Goal: Browse casually

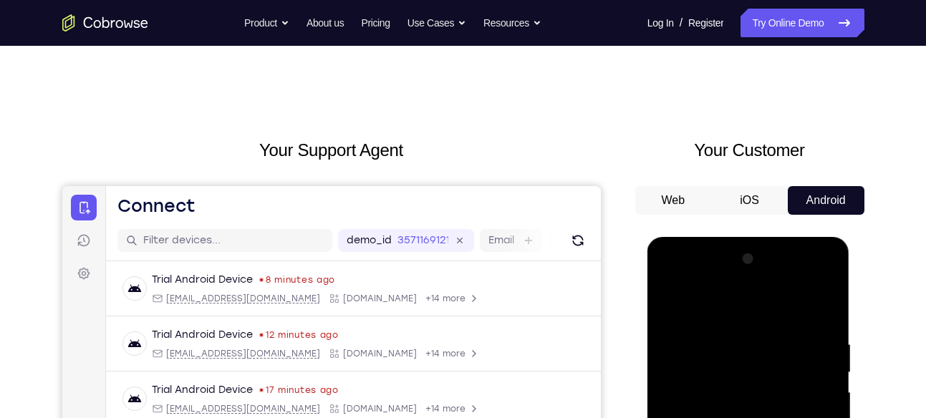
scroll to position [80, 0]
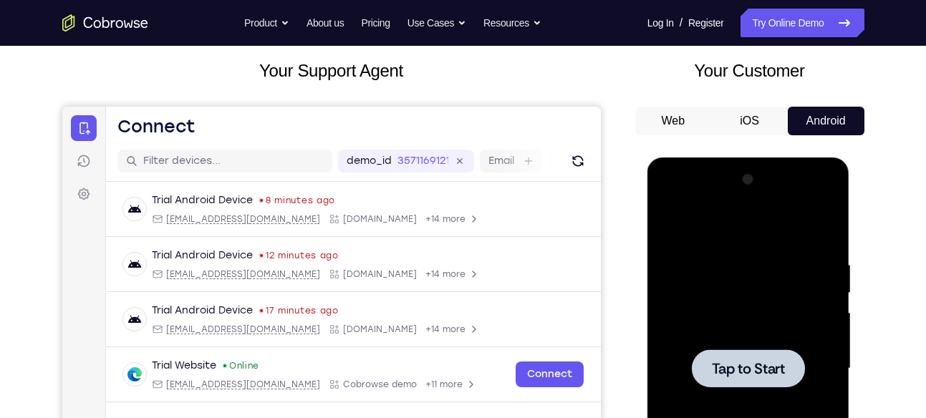
click at [741, 337] on div at bounding box center [748, 368] width 181 height 401
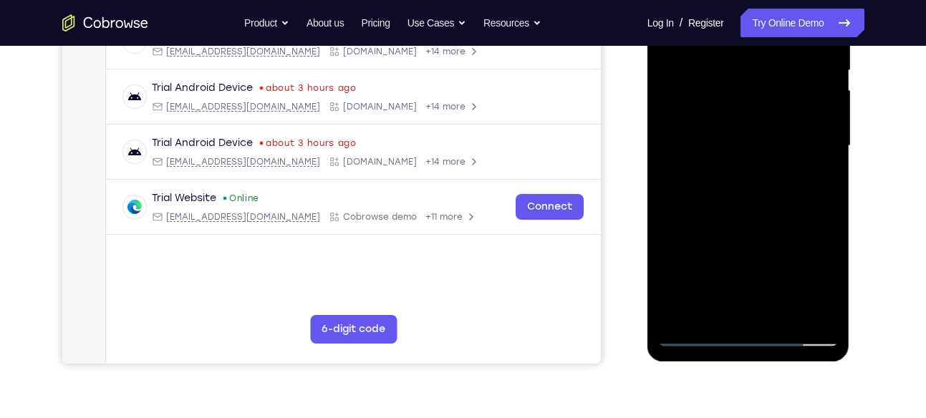
scroll to position [319, 0]
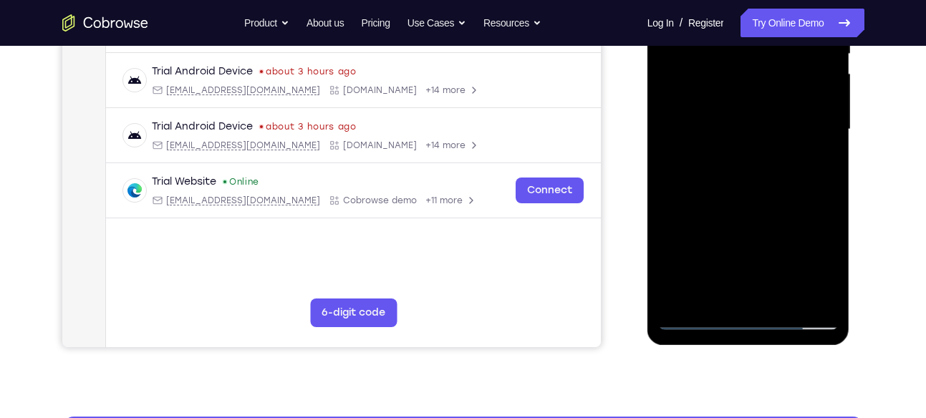
click at [749, 315] on div at bounding box center [748, 129] width 181 height 401
click at [818, 247] on div at bounding box center [748, 129] width 181 height 401
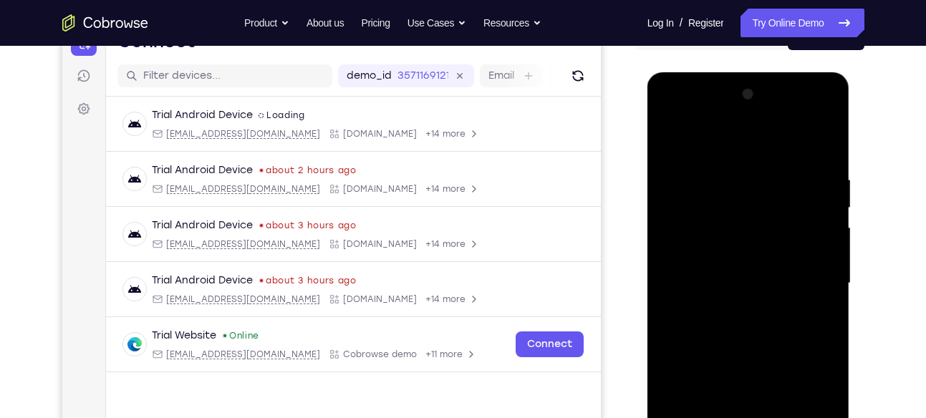
scroll to position [158, 0]
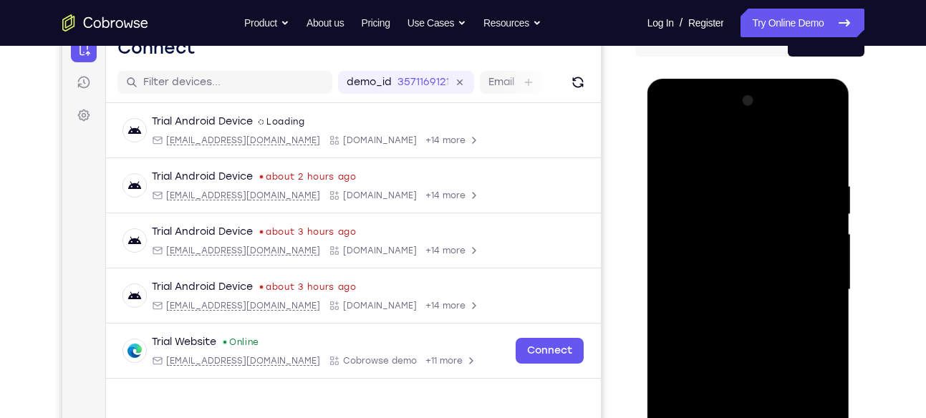
click at [689, 145] on div at bounding box center [748, 290] width 181 height 401
click at [804, 275] on div at bounding box center [748, 290] width 181 height 401
click at [730, 317] on div at bounding box center [748, 290] width 181 height 401
click at [741, 274] on div at bounding box center [748, 290] width 181 height 401
click at [734, 292] on div at bounding box center [748, 290] width 181 height 401
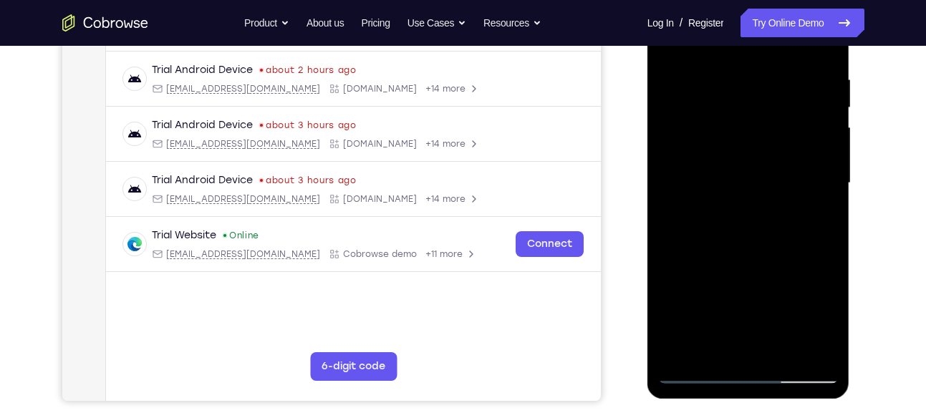
scroll to position [266, 0]
click at [754, 246] on div at bounding box center [748, 182] width 181 height 401
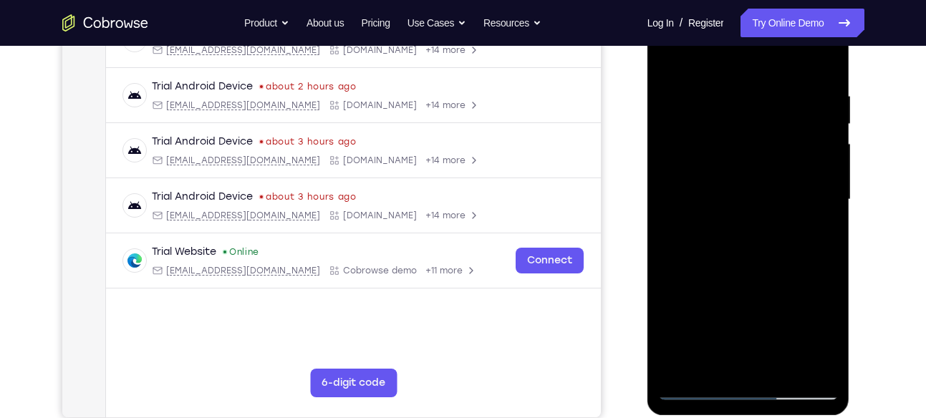
scroll to position [247, 0]
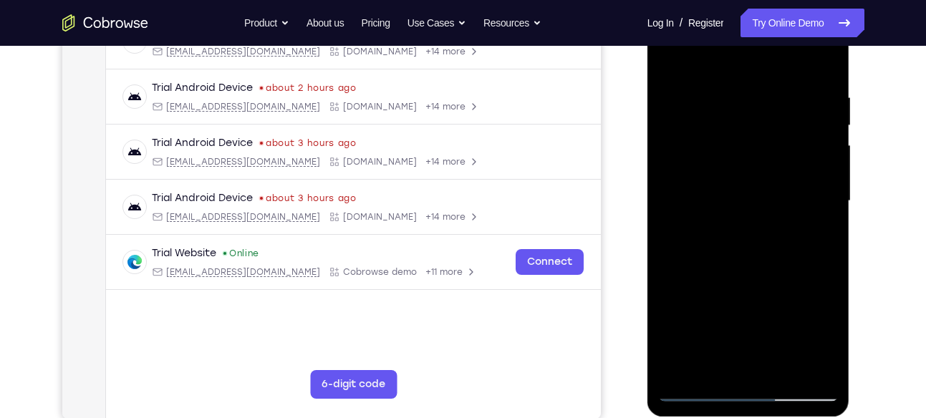
drag, startPoint x: 771, startPoint y: 264, endPoint x: 769, endPoint y: 277, distance: 13.0
click at [769, 277] on div at bounding box center [748, 201] width 181 height 401
click at [729, 103] on div at bounding box center [748, 201] width 181 height 401
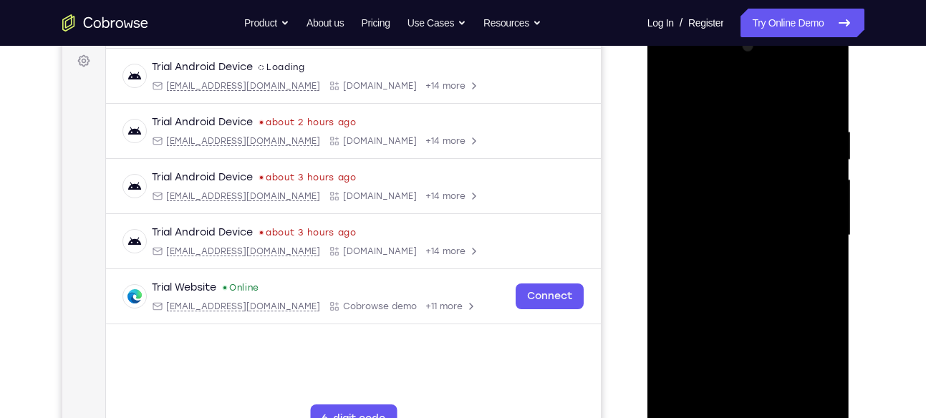
scroll to position [209, 0]
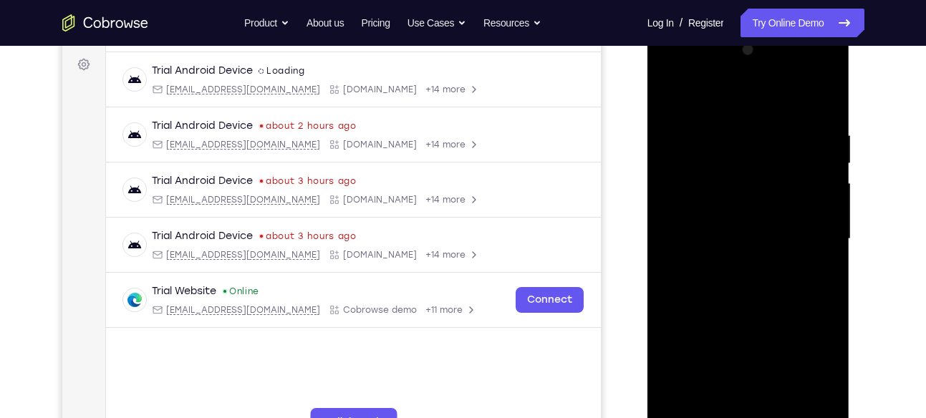
click at [807, 105] on div at bounding box center [748, 239] width 181 height 401
click at [812, 146] on div at bounding box center [748, 239] width 181 height 401
click at [801, 211] on div at bounding box center [748, 239] width 181 height 401
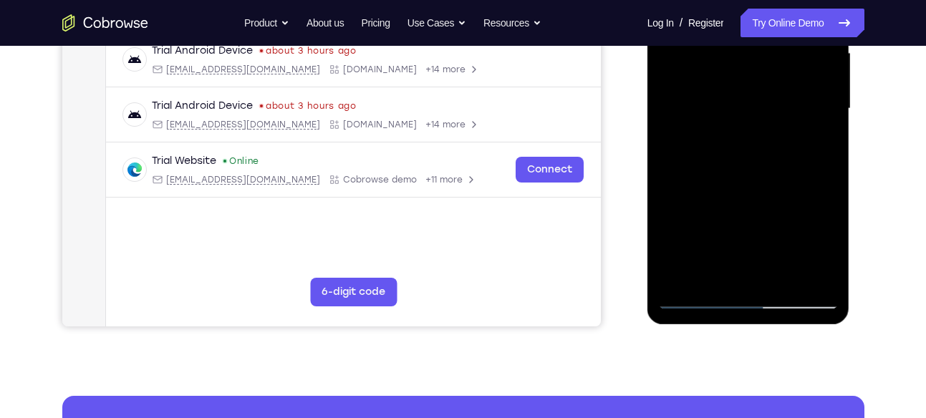
scroll to position [346, 0]
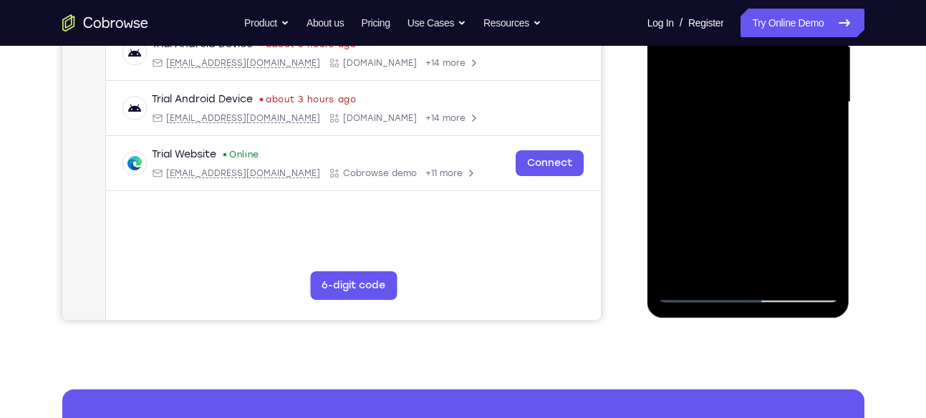
click at [805, 269] on div at bounding box center [748, 102] width 181 height 401
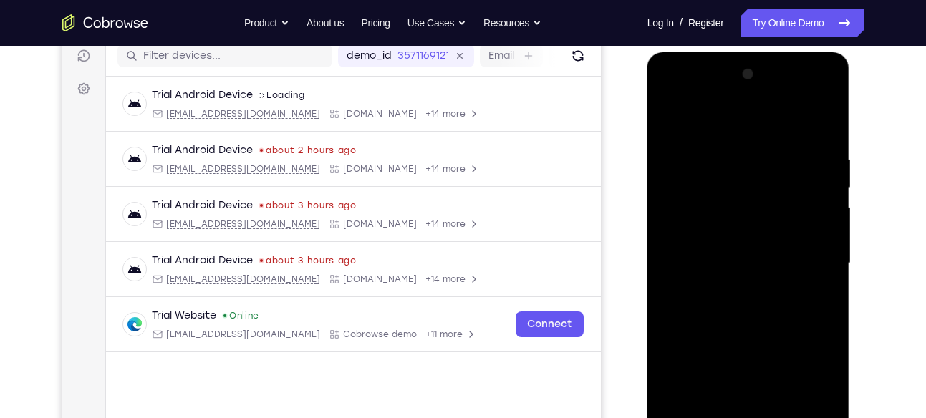
scroll to position [188, 0]
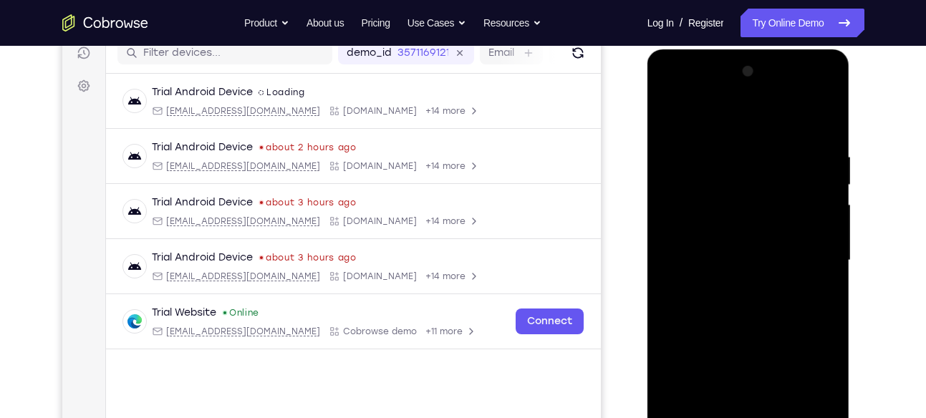
click at [822, 194] on div at bounding box center [748, 260] width 181 height 401
click at [662, 182] on div at bounding box center [748, 260] width 181 height 401
click at [739, 198] on div at bounding box center [748, 260] width 181 height 401
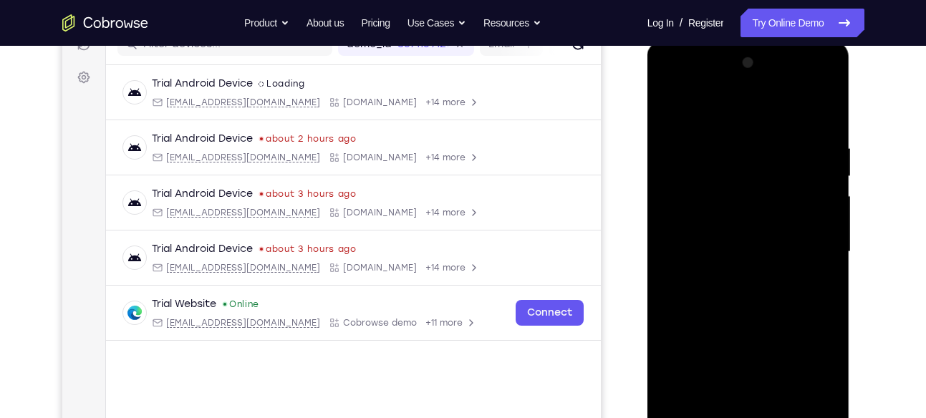
scroll to position [199, 0]
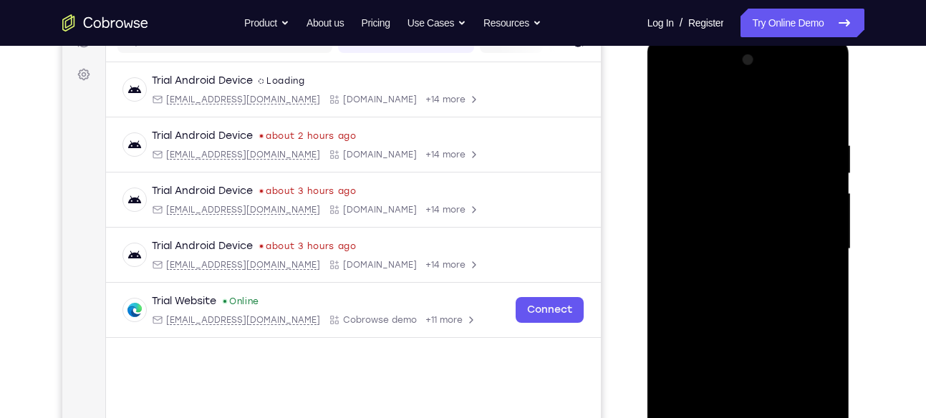
drag, startPoint x: 739, startPoint y: 186, endPoint x: 739, endPoint y: 200, distance: 13.6
click at [739, 200] on div at bounding box center [748, 249] width 181 height 401
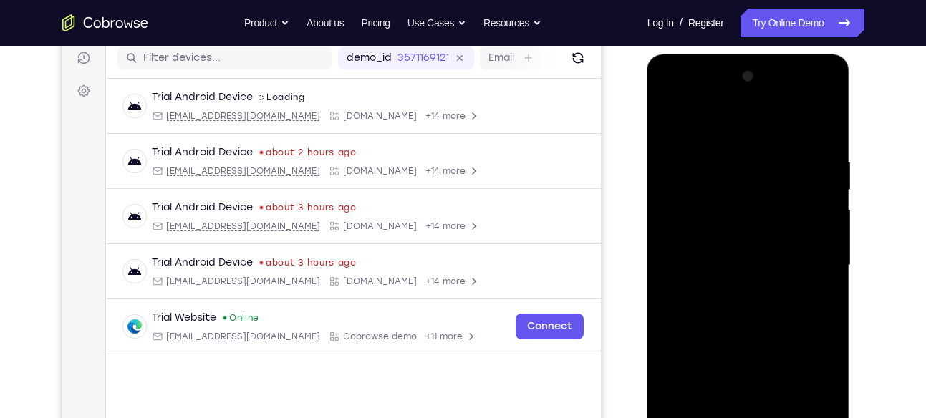
scroll to position [177, 0]
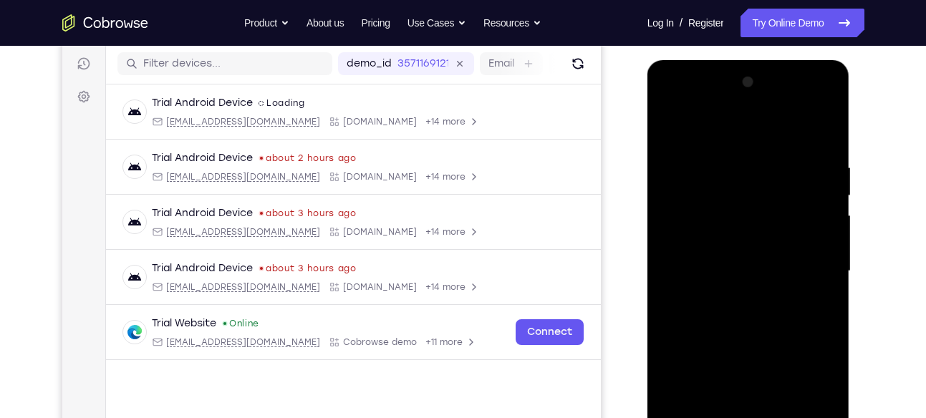
click at [817, 206] on div at bounding box center [748, 271] width 181 height 401
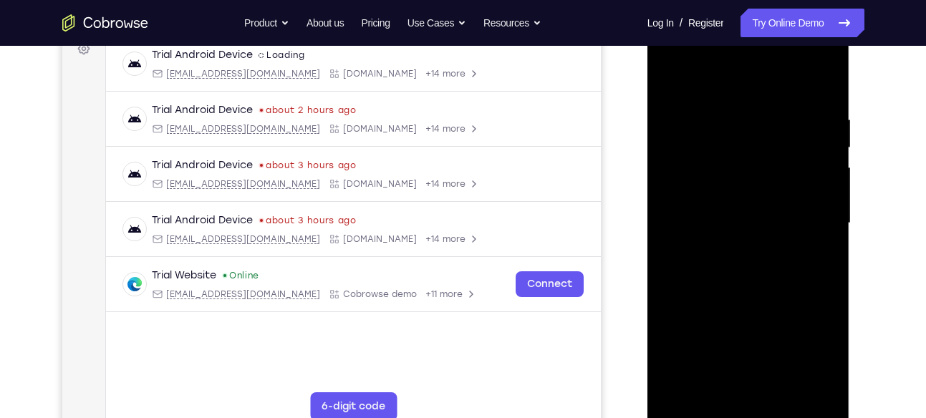
scroll to position [223, 0]
click at [817, 206] on div at bounding box center [748, 224] width 181 height 401
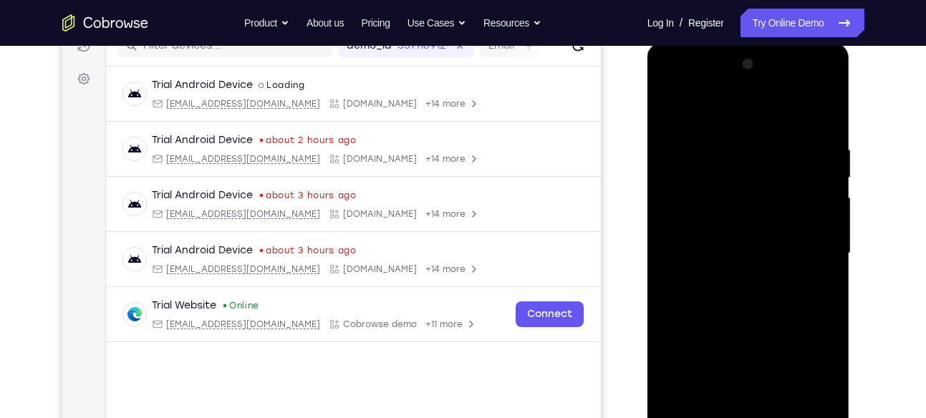
scroll to position [196, 0]
click at [817, 206] on div at bounding box center [748, 252] width 181 height 401
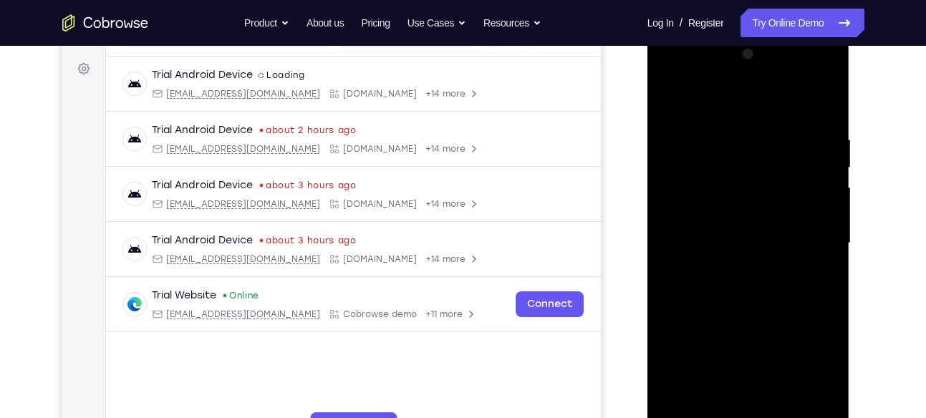
click at [817, 206] on div at bounding box center [748, 243] width 181 height 401
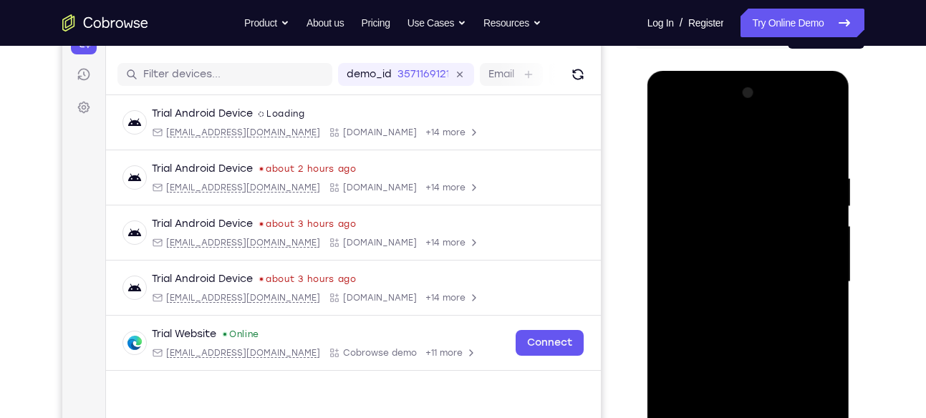
scroll to position [170, 0]
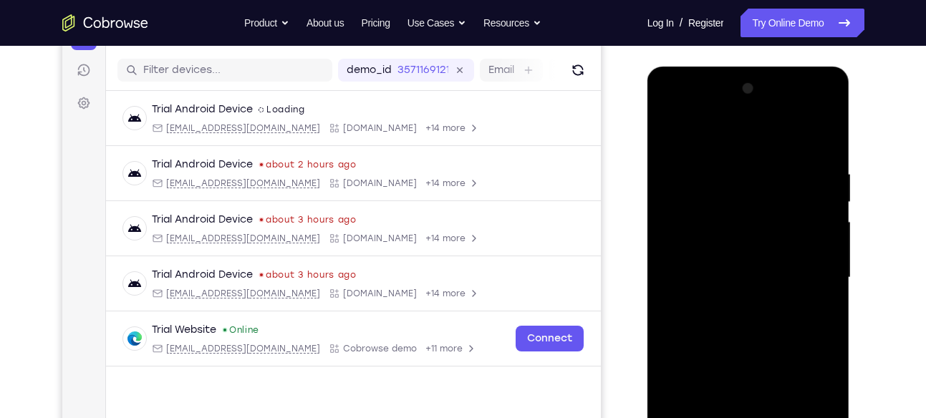
click at [828, 224] on div at bounding box center [748, 277] width 181 height 401
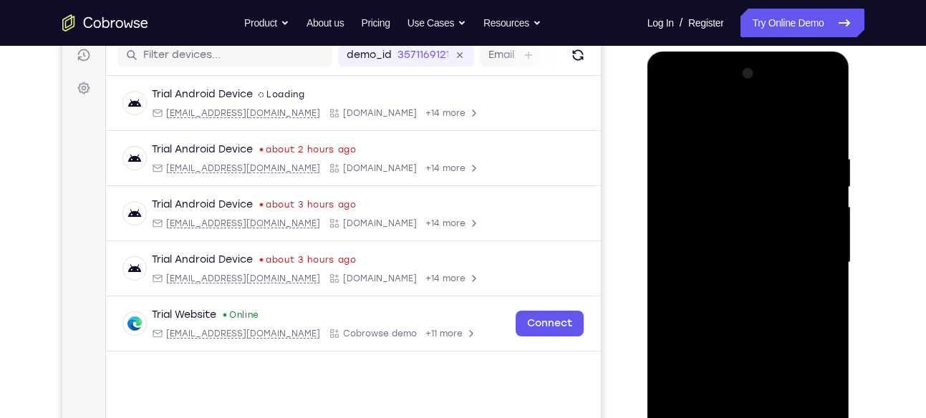
click at [828, 224] on div at bounding box center [748, 262] width 181 height 401
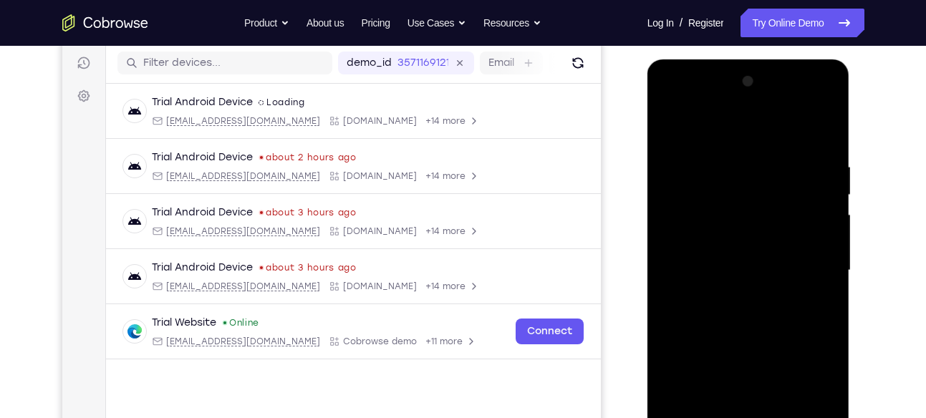
scroll to position [181, 0]
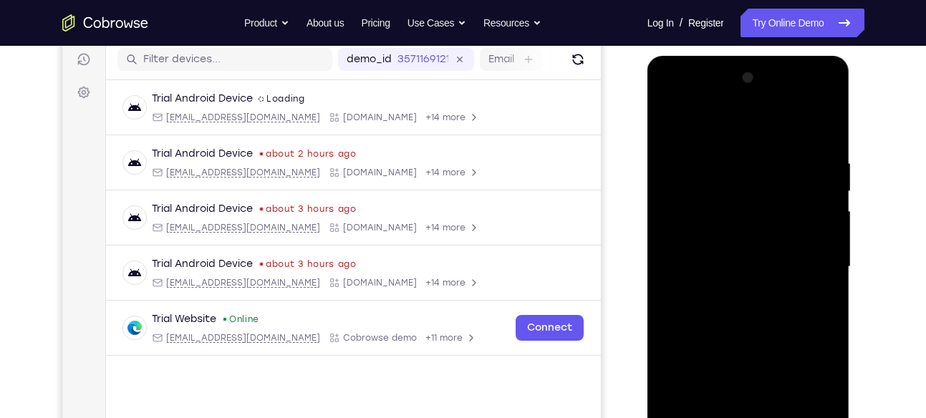
click at [824, 218] on div at bounding box center [748, 267] width 181 height 401
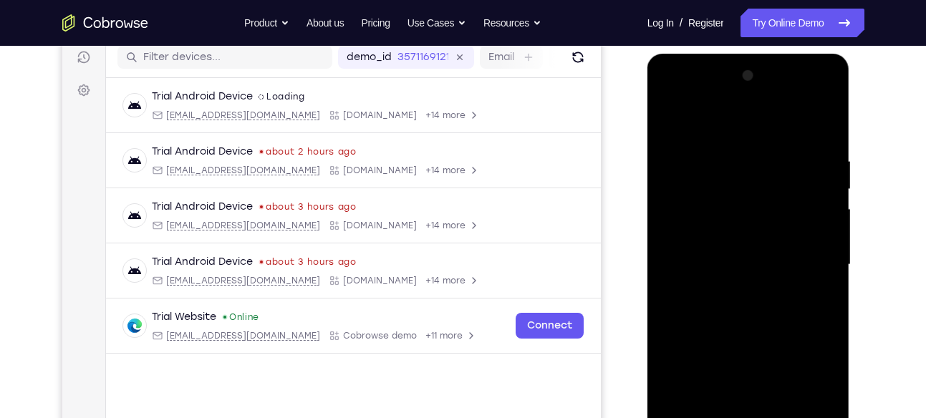
scroll to position [191, 0]
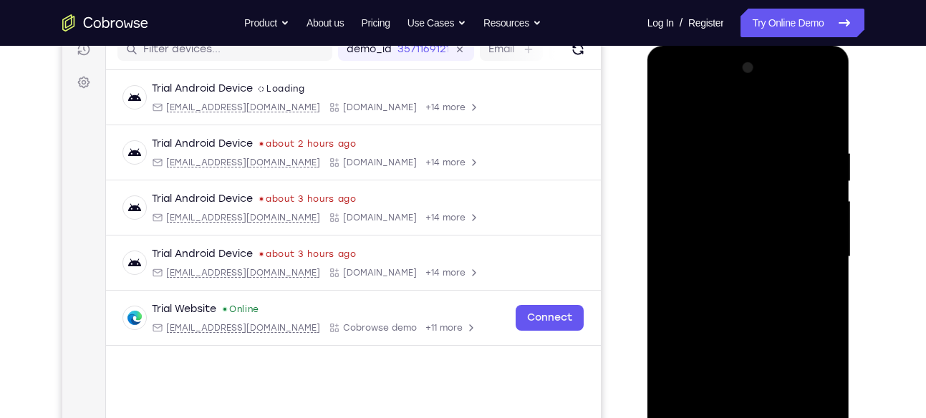
click at [825, 216] on div at bounding box center [748, 257] width 181 height 401
click at [670, 203] on div at bounding box center [748, 257] width 181 height 401
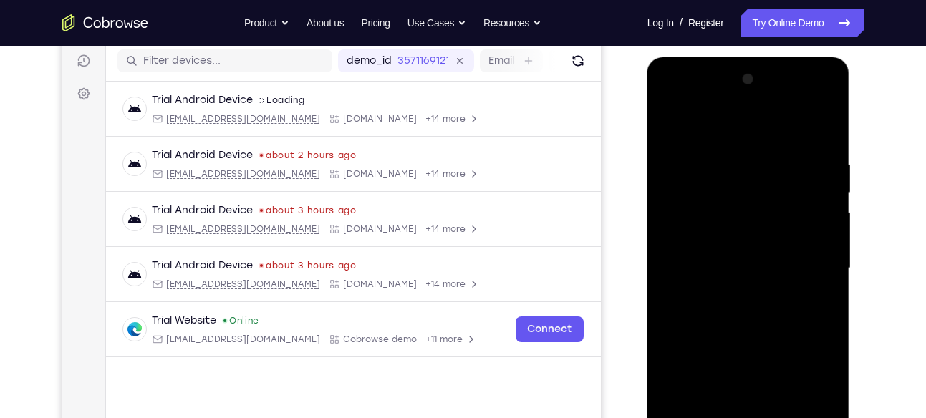
scroll to position [178, 0]
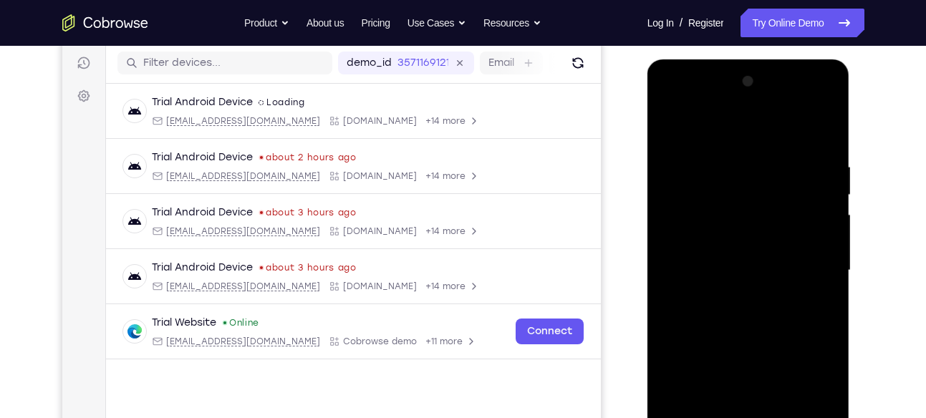
click at [817, 217] on div at bounding box center [748, 270] width 181 height 401
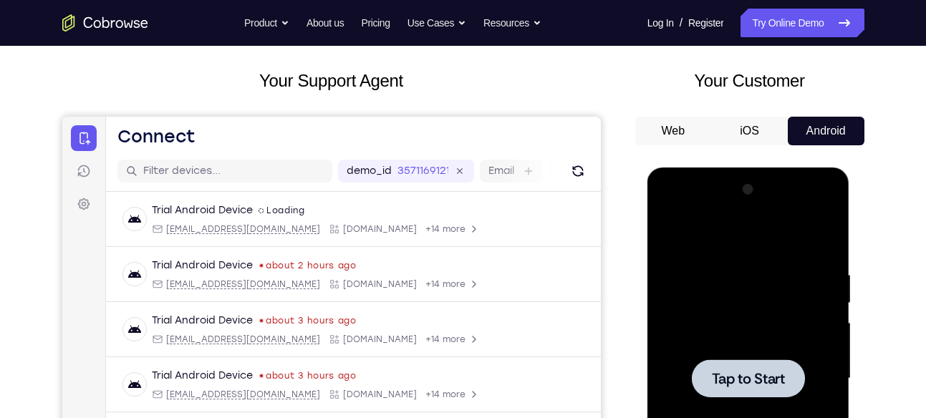
scroll to position [67, 0]
